Goal: Information Seeking & Learning: Learn about a topic

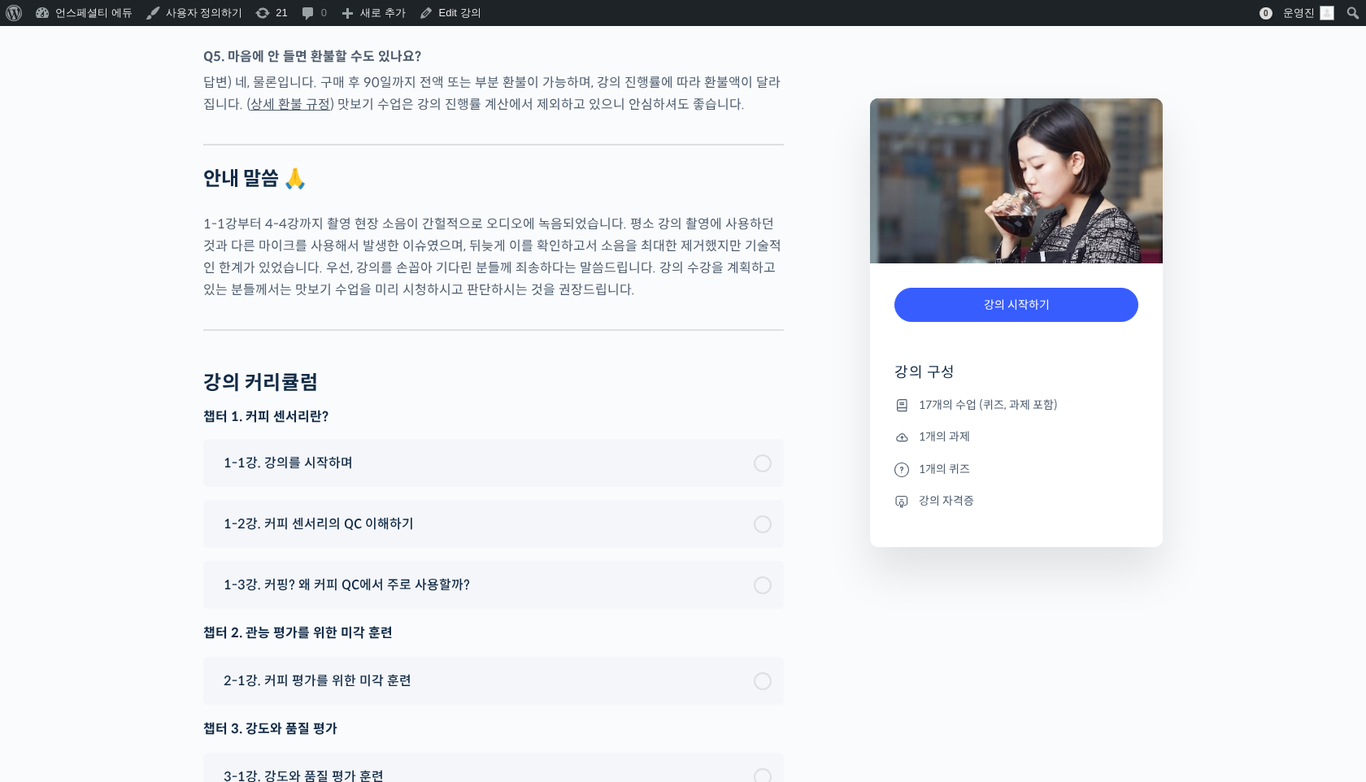
scroll to position [11149, 0]
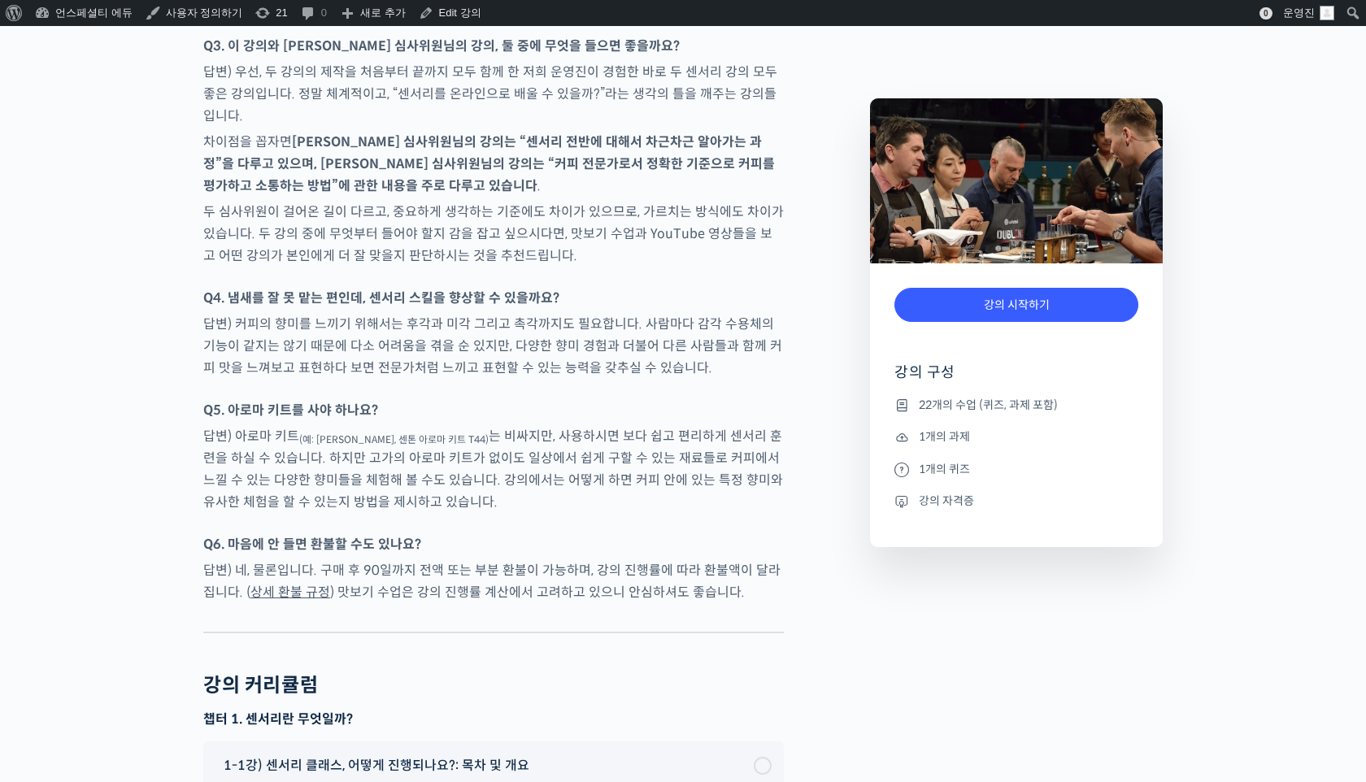
scroll to position [8618, 0]
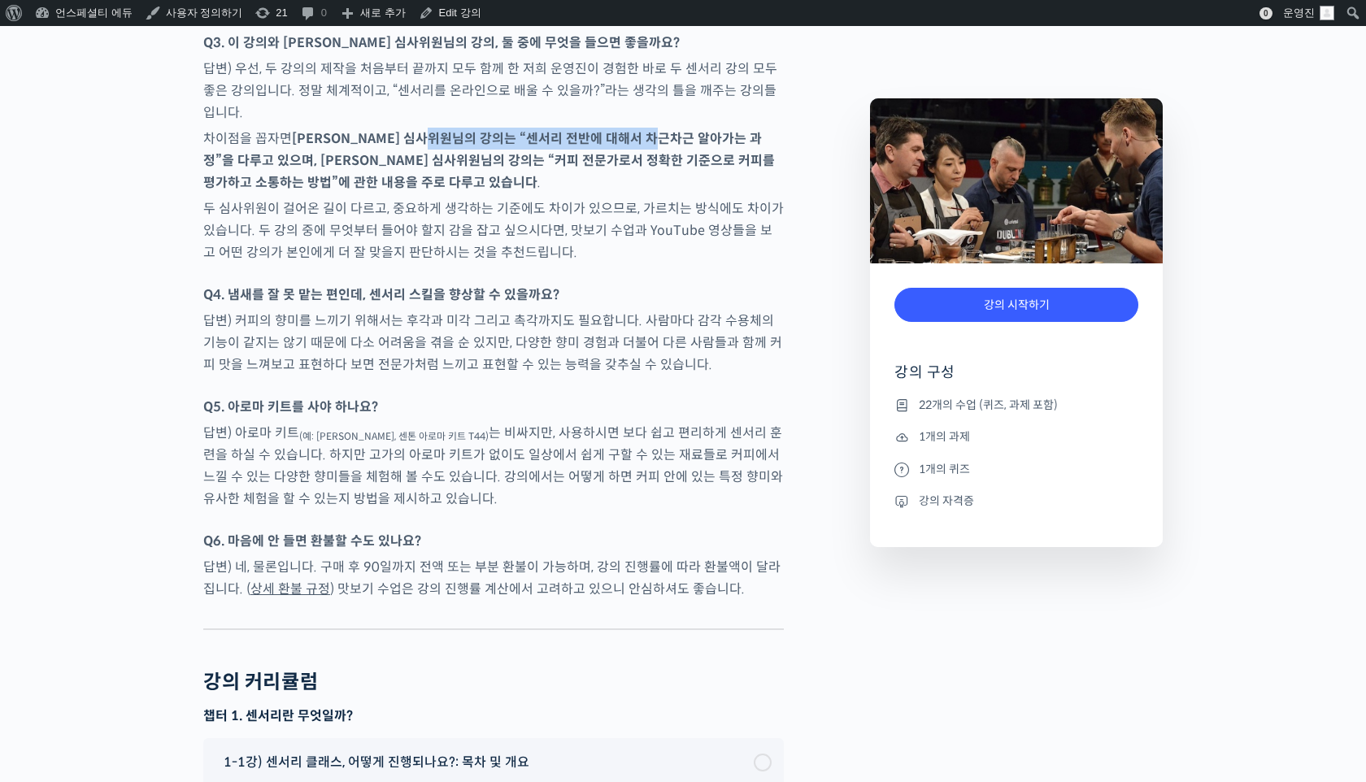
drag, startPoint x: 456, startPoint y: 47, endPoint x: 685, endPoint y: 53, distance: 229.3
click at [685, 130] on strong "윤선희 심사위원님의 강의는 “센서리 전반에 대해서 차근차근 알아가는 과정”을 다루고 있으며, 송인영 심사위원님의 강의는 “커피 전문가로서 정확…" at bounding box center [488, 160] width 571 height 61
copy strong "센서리 전반에 대해서 차근차근 알아가는 과"
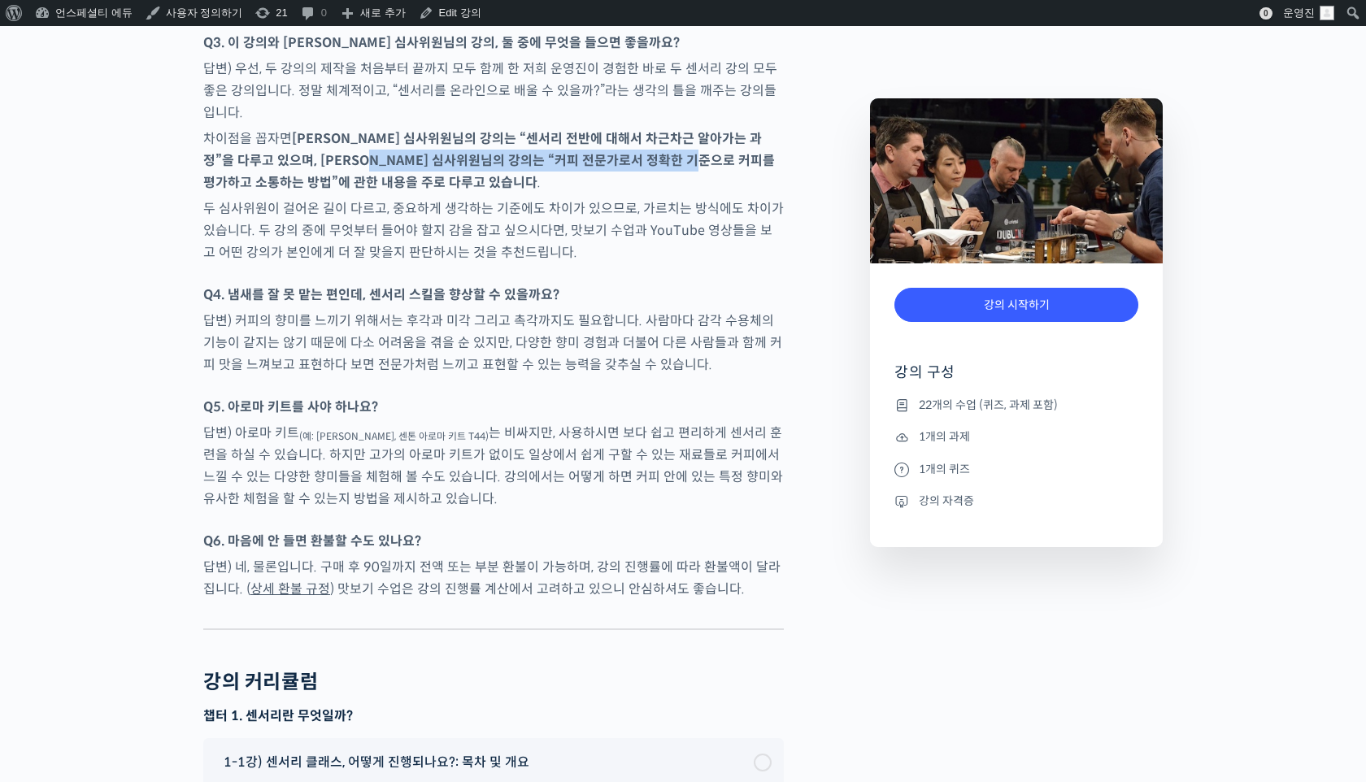
drag, startPoint x: 383, startPoint y: 72, endPoint x: 723, endPoint y: 77, distance: 339.8
click at [723, 130] on strong "윤선희 심사위원님의 강의는 “센서리 전반에 대해서 차근차근 알아가는 과정”을 다루고 있으며, 송인영 심사위원님의 강의는 “커피 전문가로서 정확…" at bounding box center [488, 160] width 571 height 61
copy strong "커피 전문가로서 정확한 기준으로 커피를 평가하고 소통하는 방법"
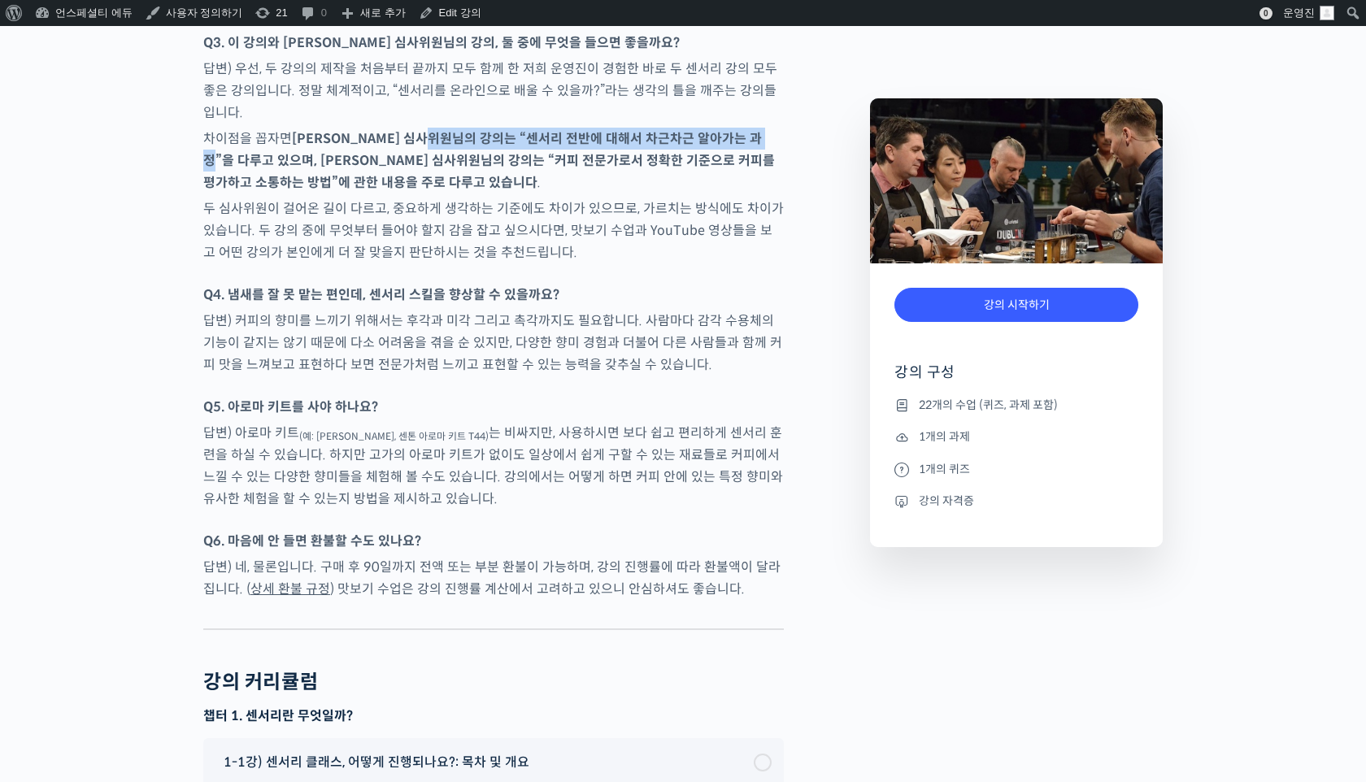
drag, startPoint x: 454, startPoint y: 51, endPoint x: 214, endPoint y: 67, distance: 240.4
click at [214, 130] on strong "윤선희 심사위원님의 강의는 “센서리 전반에 대해서 차근차근 알아가는 과정”을 다루고 있으며, 송인영 심사위원님의 강의는 “커피 전문가로서 정확…" at bounding box center [488, 160] width 571 height 61
copy strong "센서리 전반에 대해서 차근차근 알아가는 과정”을 다루고 있으며"
